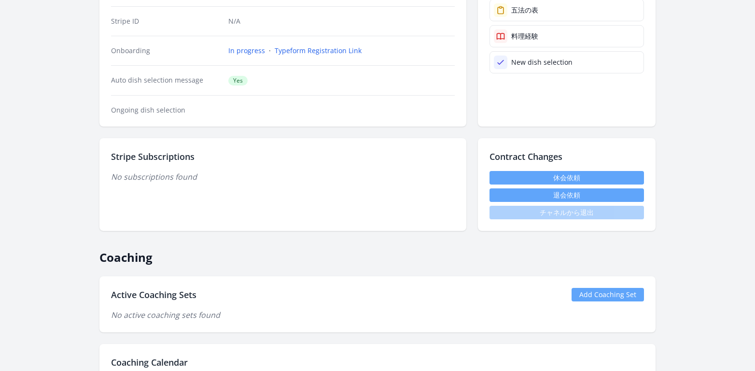
scroll to position [194, 0]
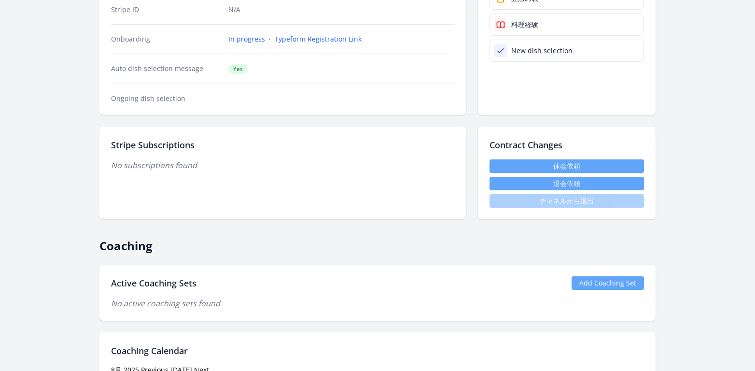
click at [543, 186] on button "退会依頼" at bounding box center [566, 184] width 154 height 14
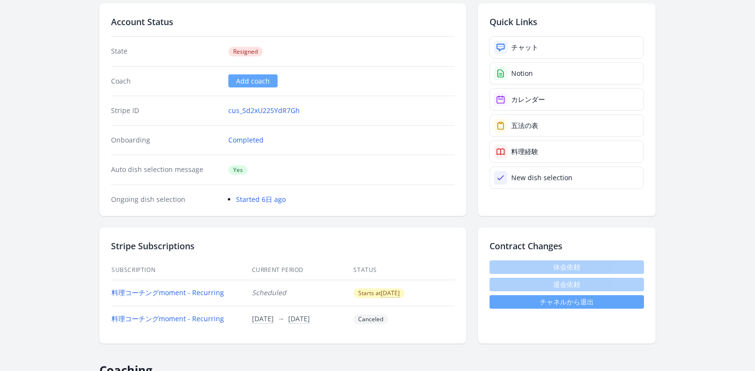
scroll to position [204, 0]
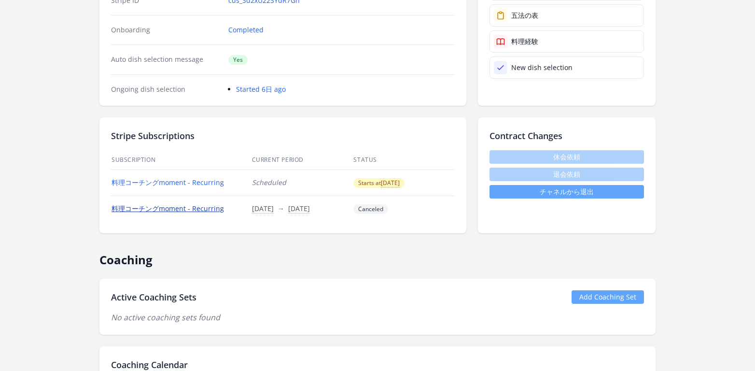
click at [205, 209] on link "料理コーチングmoment - Recurring" at bounding box center [167, 208] width 112 height 9
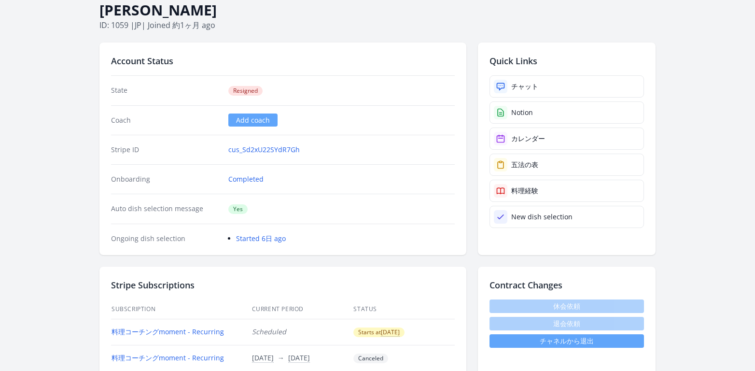
scroll to position [0, 0]
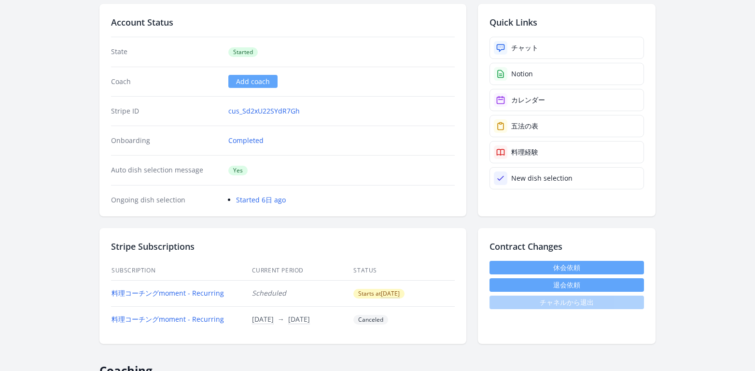
scroll to position [99, 0]
